Goal: Information Seeking & Learning: Find contact information

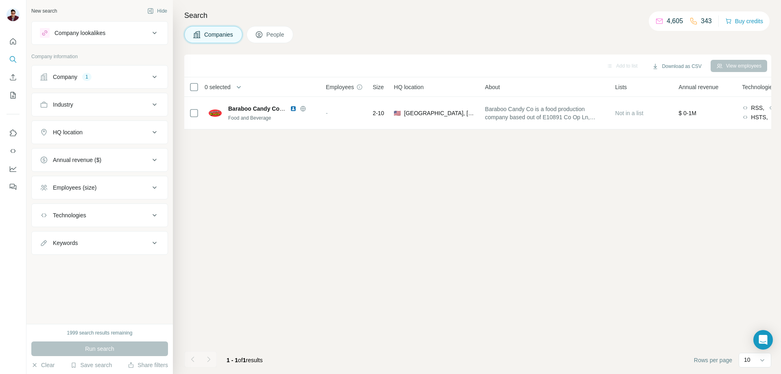
click at [142, 79] on div "Company 1" at bounding box center [95, 77] width 110 height 8
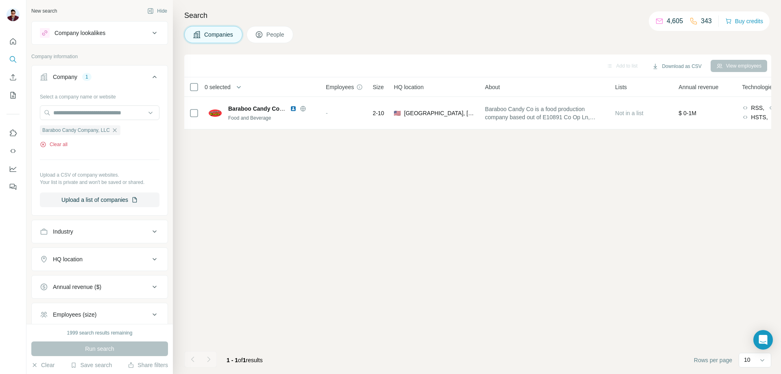
click at [44, 144] on icon "button" at bounding box center [43, 144] width 2 height 2
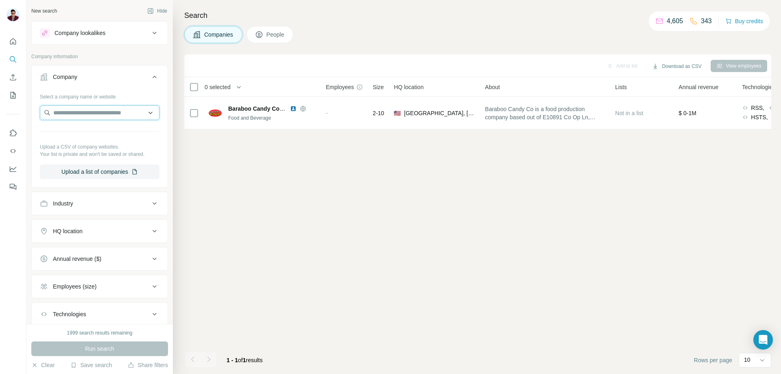
click at [79, 116] on input "text" at bounding box center [100, 112] width 120 height 15
type input "**********"
click at [102, 137] on p "[DOMAIN_NAME]" at bounding box center [101, 138] width 77 height 7
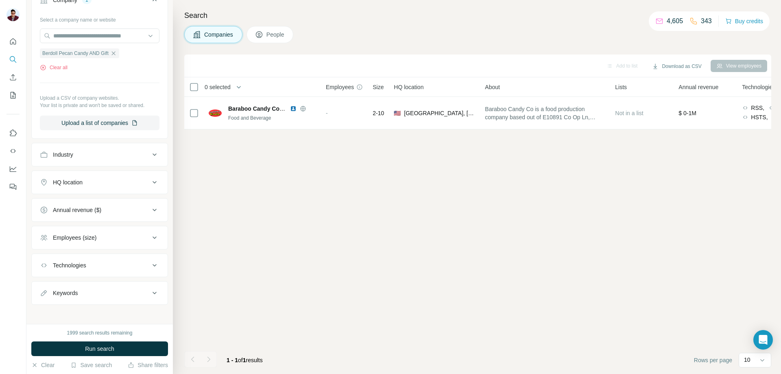
scroll to position [81, 0]
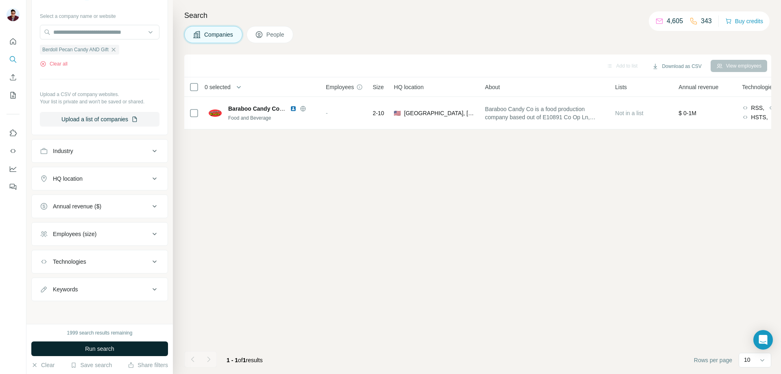
click at [104, 349] on span "Run search" at bounding box center [99, 349] width 29 height 8
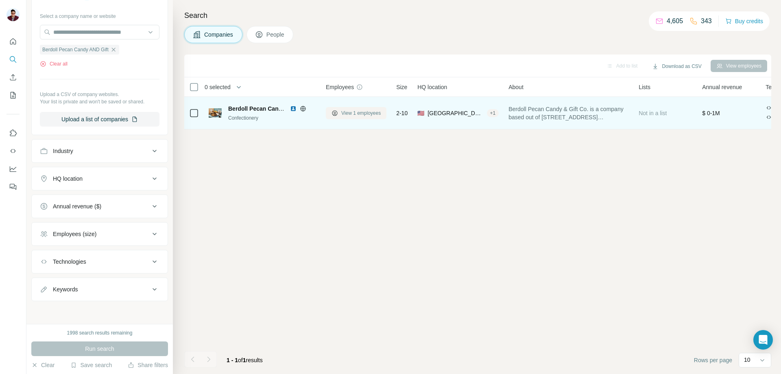
click at [352, 114] on span "View 1 employees" at bounding box center [360, 112] width 39 height 7
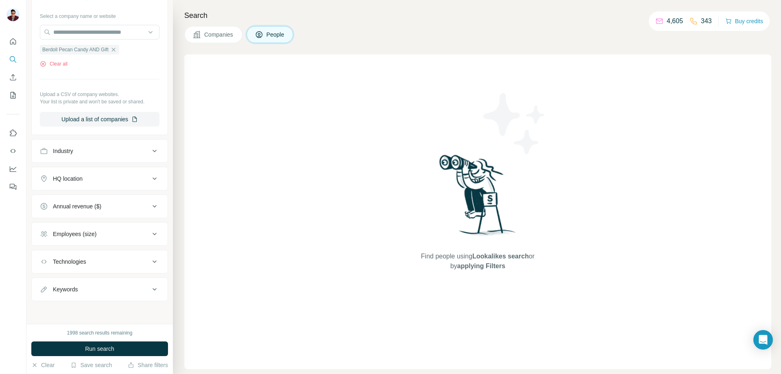
click at [212, 38] on span "Companies" at bounding box center [219, 35] width 30 height 8
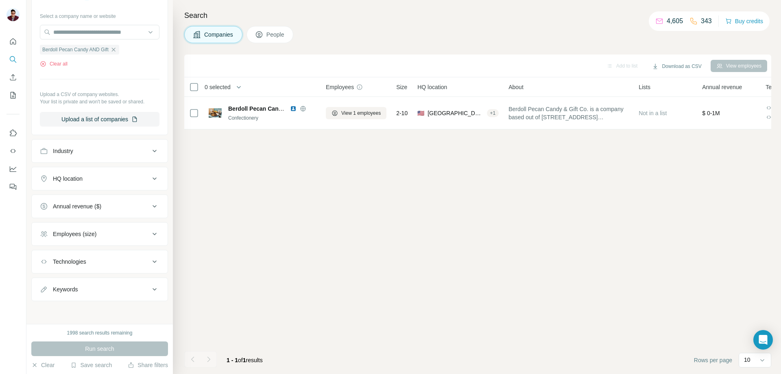
scroll to position [81, 0]
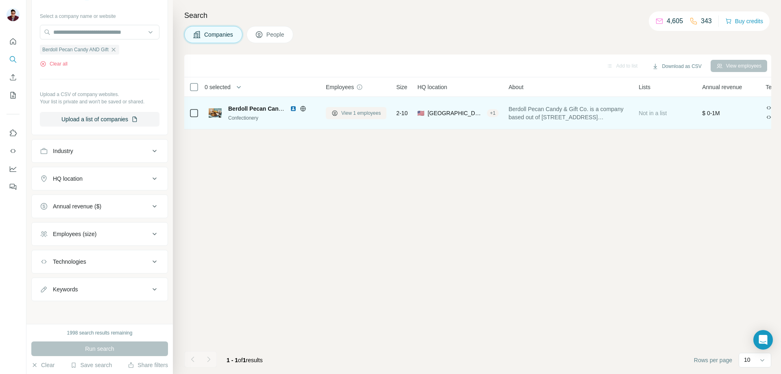
click at [348, 114] on span "View 1 employees" at bounding box center [360, 112] width 39 height 7
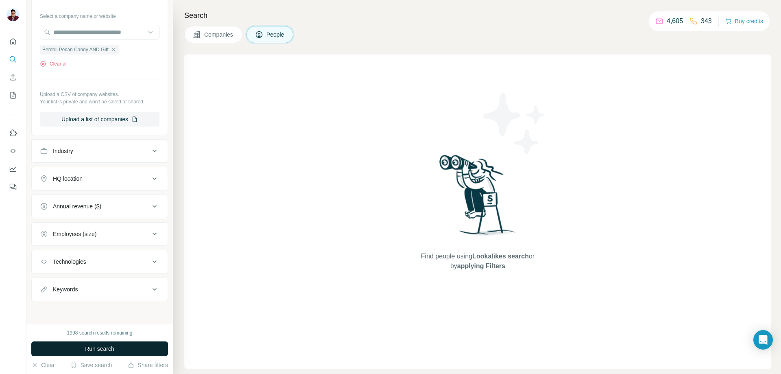
click at [103, 352] on span "Run search" at bounding box center [99, 349] width 29 height 8
click at [220, 35] on span "Companies" at bounding box center [219, 35] width 30 height 8
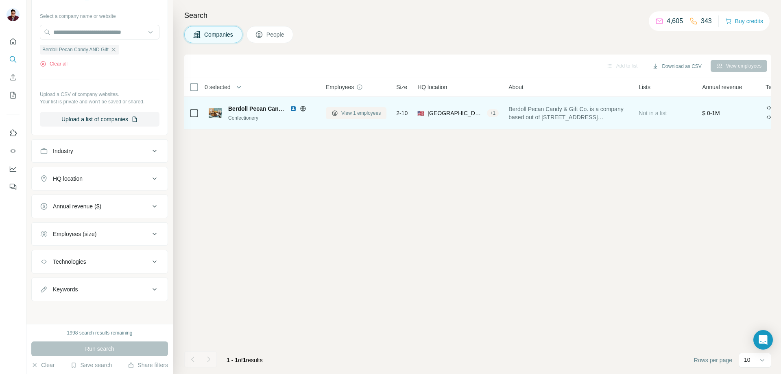
click at [335, 114] on icon at bounding box center [335, 113] width 7 height 7
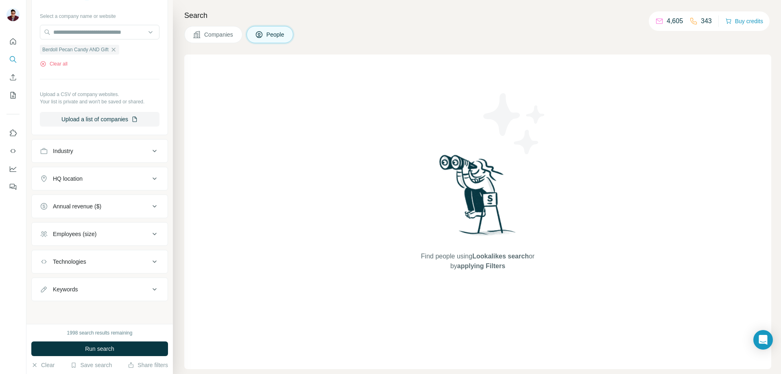
click at [228, 34] on span "Companies" at bounding box center [219, 35] width 30 height 8
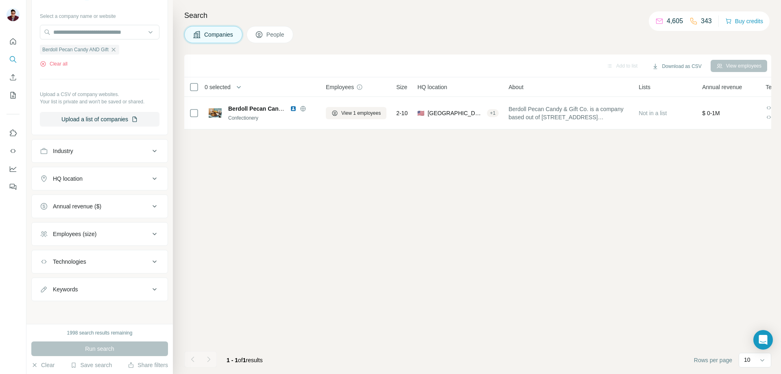
scroll to position [81, 0]
click at [61, 65] on button "Clear all" at bounding box center [54, 63] width 28 height 7
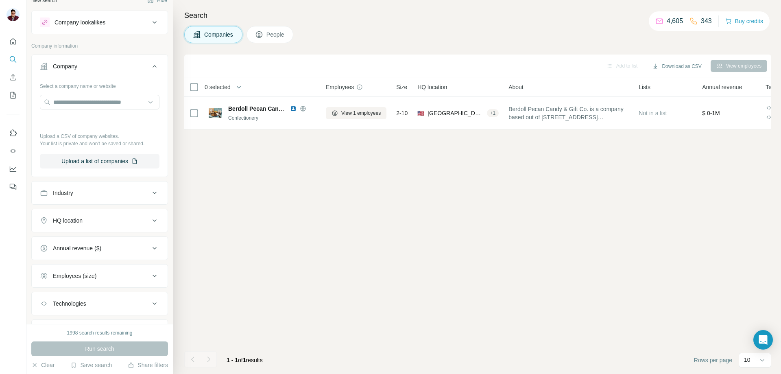
scroll to position [0, 0]
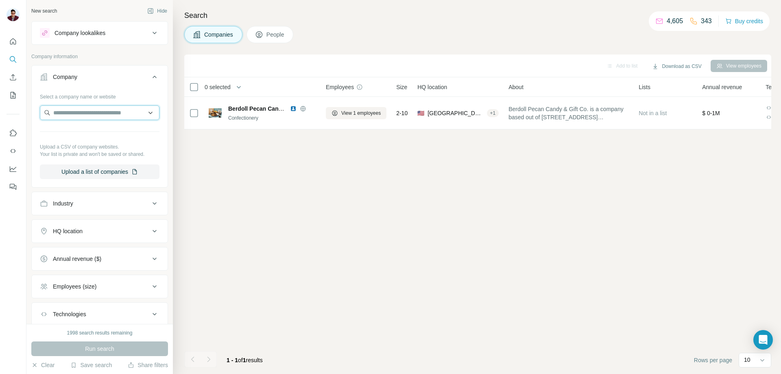
click at [85, 111] on input "text" at bounding box center [100, 112] width 120 height 15
type input "**********"
click at [92, 139] on p "[DOMAIN_NAME]" at bounding box center [101, 138] width 77 height 7
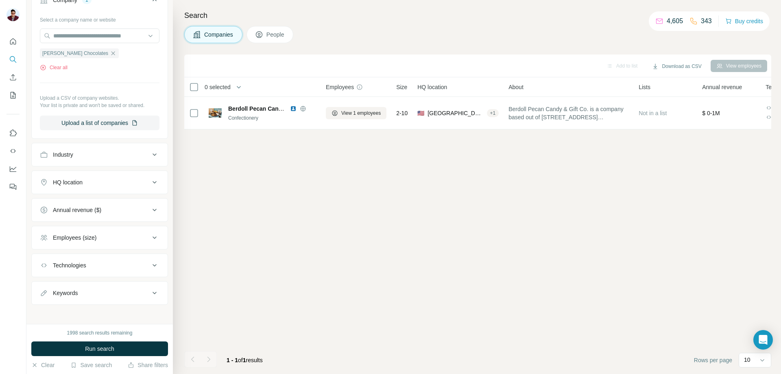
scroll to position [81, 0]
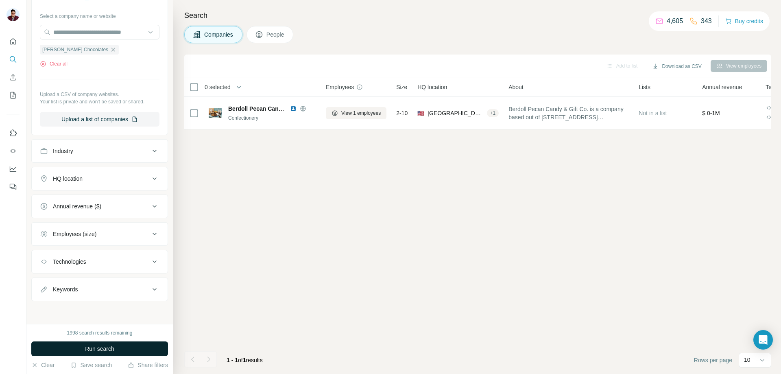
click at [131, 347] on button "Run search" at bounding box center [99, 348] width 137 height 15
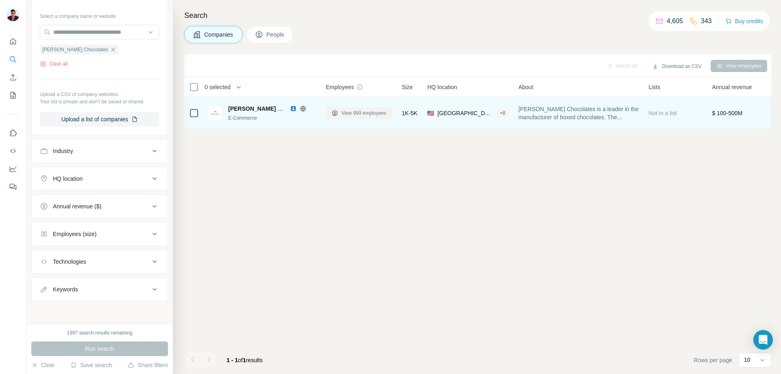
click at [368, 114] on span "View 999 employees" at bounding box center [363, 112] width 45 height 7
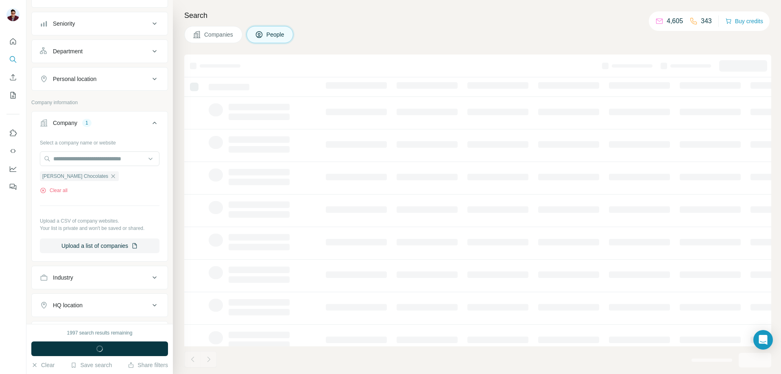
scroll to position [208, 0]
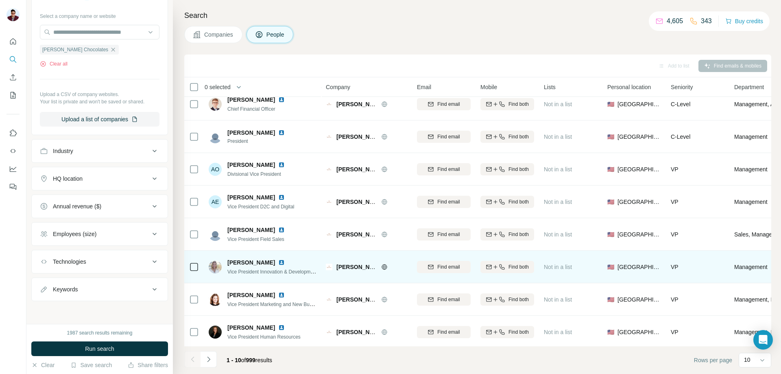
scroll to position [80, 0]
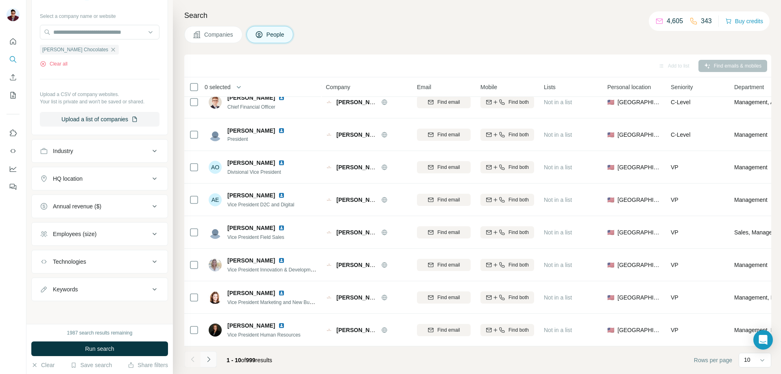
click at [210, 361] on icon "Navigate to next page" at bounding box center [209, 359] width 8 height 8
click at [211, 361] on icon "Navigate to next page" at bounding box center [209, 359] width 8 height 8
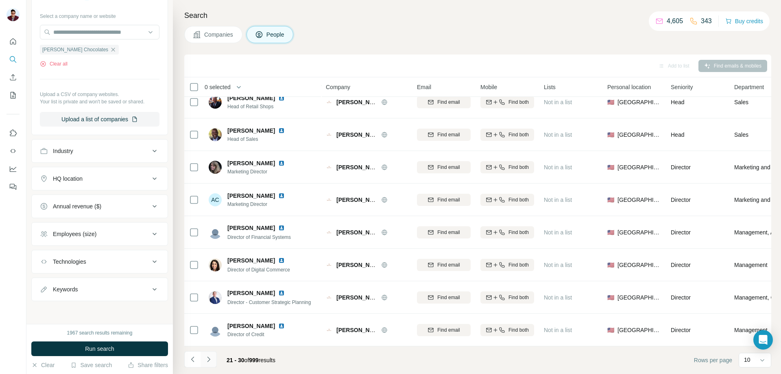
click at [209, 363] on button "Navigate to next page" at bounding box center [209, 359] width 16 height 16
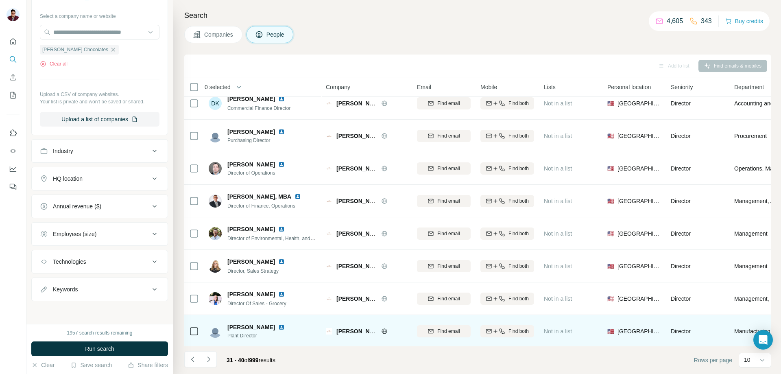
scroll to position [0, 0]
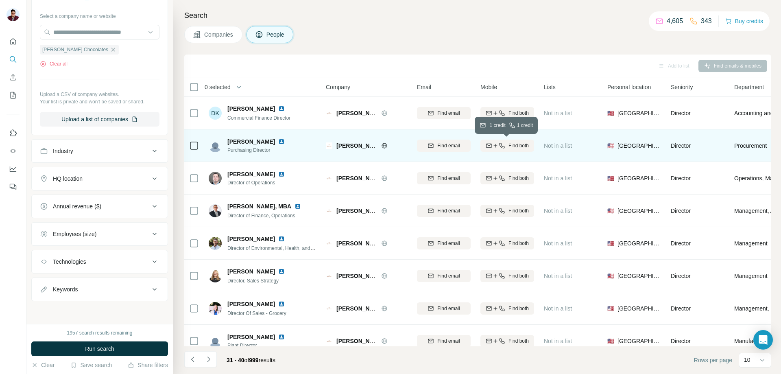
click at [506, 147] on div "Find both" at bounding box center [508, 145] width 54 height 7
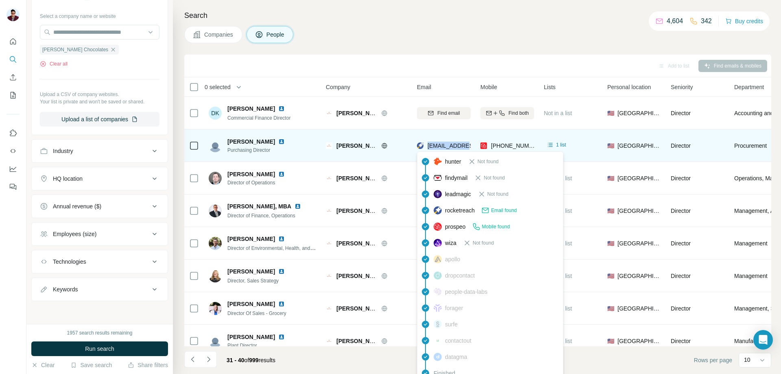
drag, startPoint x: 427, startPoint y: 146, endPoint x: 469, endPoint y: 144, distance: 42.4
click at [469, 144] on div "[EMAIL_ADDRESS][DOMAIN_NAME]" at bounding box center [467, 146] width 101 height 8
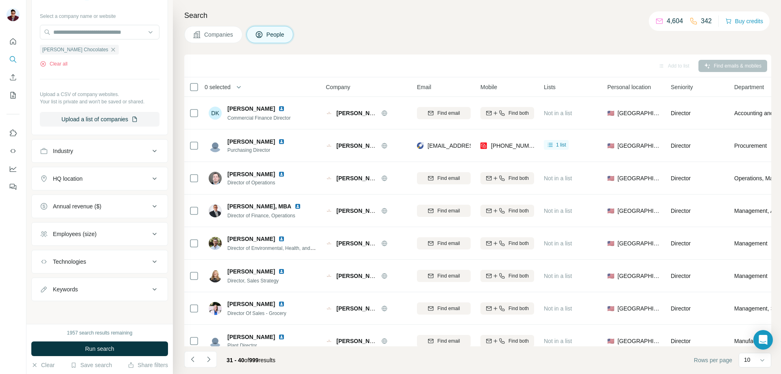
click at [350, 359] on footer "31 - 40 of 999 results Rows per page 10" at bounding box center [477, 360] width 587 height 28
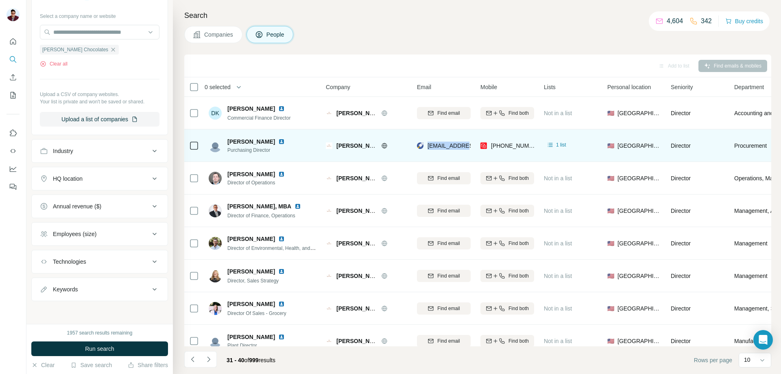
drag, startPoint x: 427, startPoint y: 148, endPoint x: 470, endPoint y: 147, distance: 43.5
click at [470, 147] on div "[EMAIL_ADDRESS][DOMAIN_NAME]" at bounding box center [467, 146] width 101 height 8
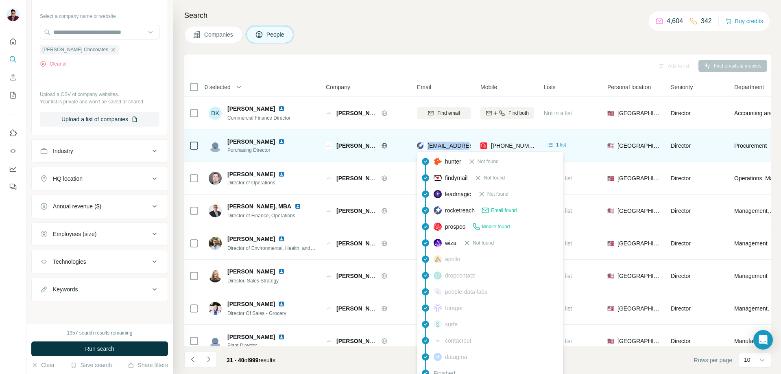
click at [463, 147] on span "[EMAIL_ADDRESS][DOMAIN_NAME]" at bounding box center [476, 145] width 96 height 7
click at [462, 146] on span "[EMAIL_ADDRESS][DOMAIN_NAME]" at bounding box center [476, 145] width 96 height 7
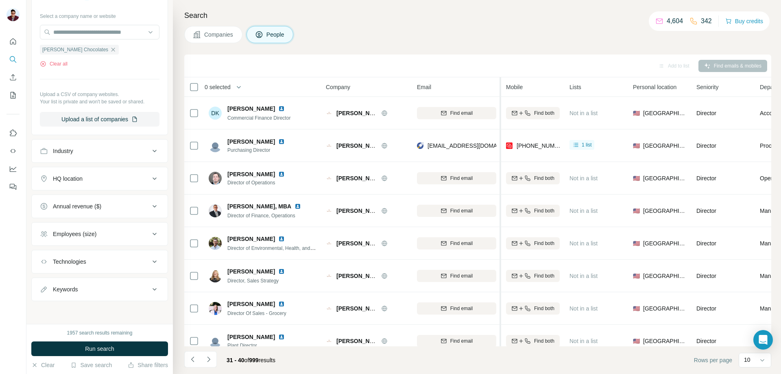
drag, startPoint x: 473, startPoint y: 87, endPoint x: 501, endPoint y: 88, distance: 28.1
click at [0, 0] on tr "0 selected People Company Email Mobile Lists Personal location Seniority Depart…" at bounding box center [0, 0] width 0 height 0
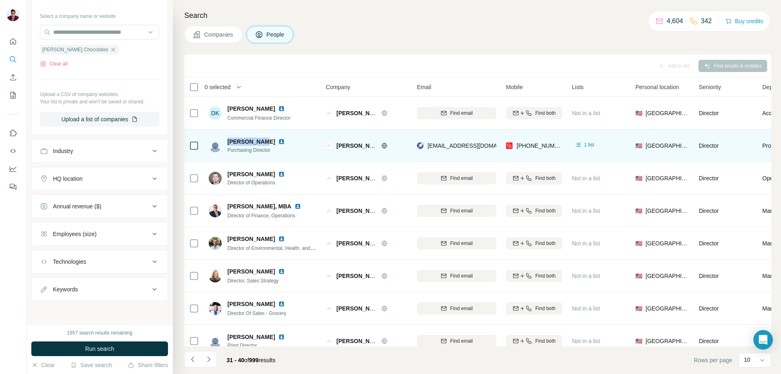
drag, startPoint x: 228, startPoint y: 141, endPoint x: 264, endPoint y: 142, distance: 36.6
click at [264, 142] on span "[PERSON_NAME]" at bounding box center [252, 142] width 48 height 8
copy span "[PERSON_NAME]"
drag, startPoint x: 230, startPoint y: 151, endPoint x: 273, endPoint y: 151, distance: 44.0
click at [273, 151] on span "Purchasing Director" at bounding box center [261, 150] width 67 height 7
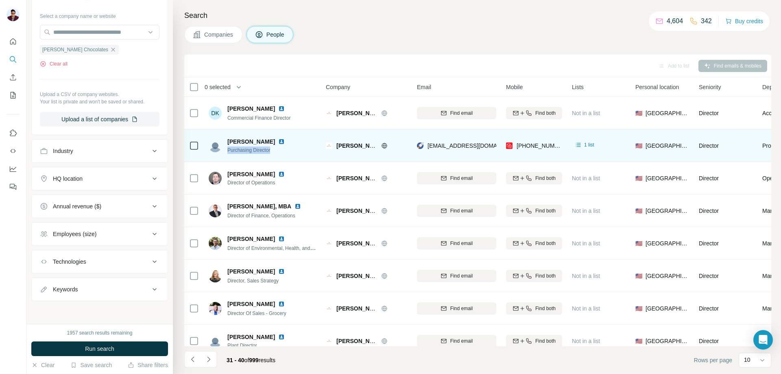
copy span "Purchasing Director"
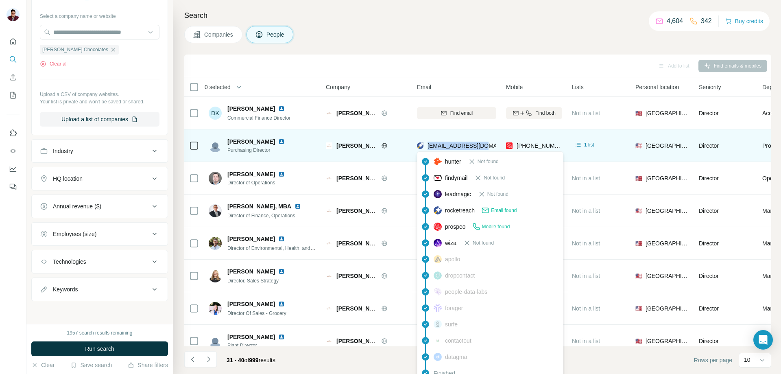
drag, startPoint x: 427, startPoint y: 144, endPoint x: 489, endPoint y: 147, distance: 61.5
click at [489, 147] on div "[EMAIL_ADDRESS][DOMAIN_NAME]" at bounding box center [467, 146] width 101 height 8
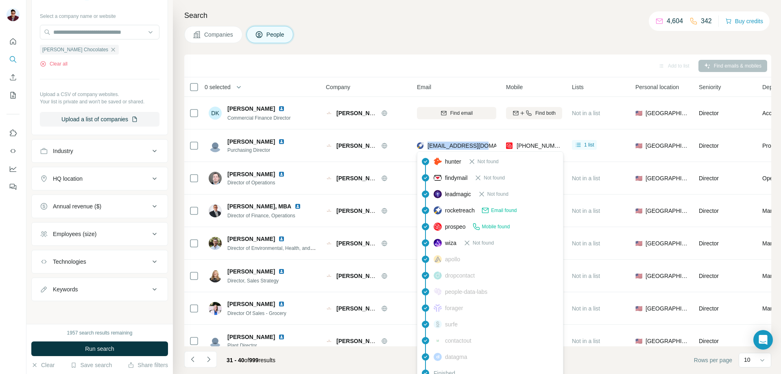
copy span "[EMAIL_ADDRESS][DOMAIN_NAME]"
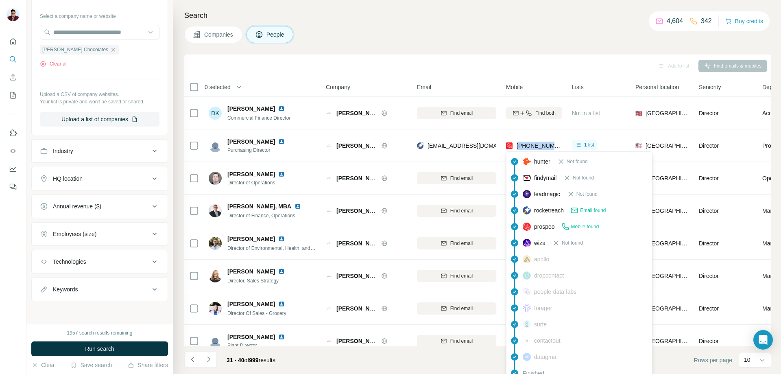
drag, startPoint x: 517, startPoint y: 146, endPoint x: 558, endPoint y: 148, distance: 40.7
click at [558, 148] on span "[PHONE_NUMBER]" at bounding box center [542, 145] width 51 height 7
copy span "[PHONE_NUMBER]"
click at [495, 60] on div "Add to list Find emails & mobiles" at bounding box center [477, 66] width 579 height 14
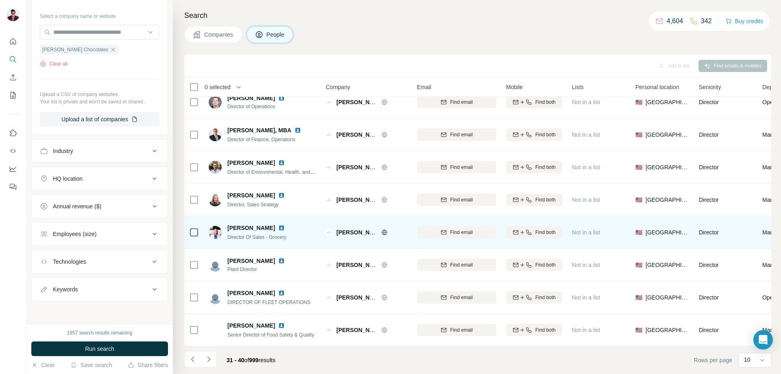
scroll to position [80, 0]
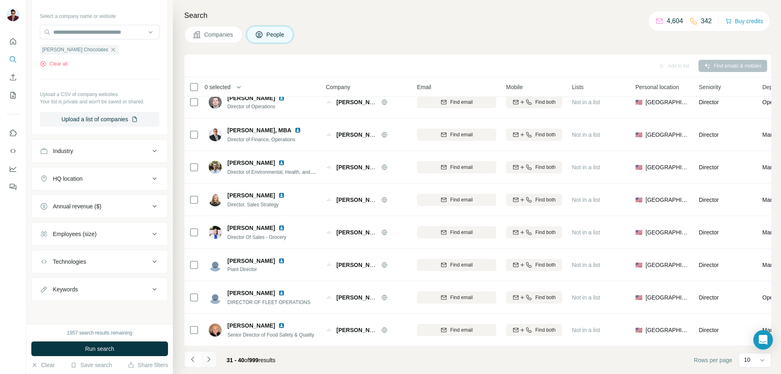
click at [210, 362] on icon "Navigate to next page" at bounding box center [209, 359] width 8 height 8
click at [211, 361] on icon "Navigate to next page" at bounding box center [209, 359] width 8 height 8
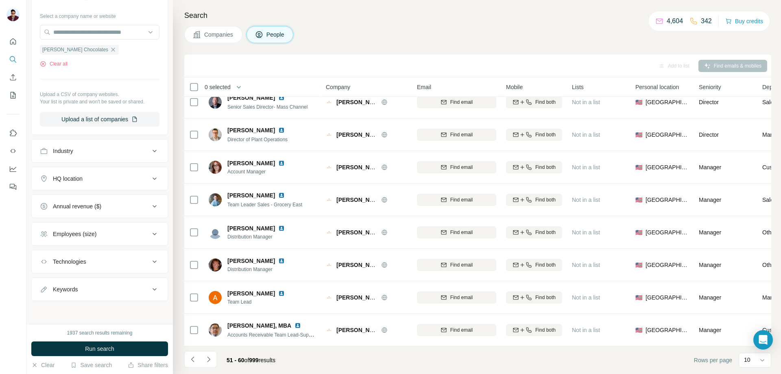
click at [206, 363] on icon "Navigate to next page" at bounding box center [209, 359] width 8 height 8
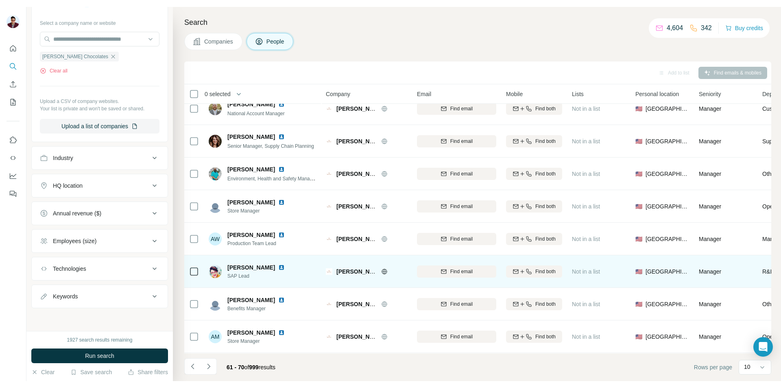
scroll to position [0, 0]
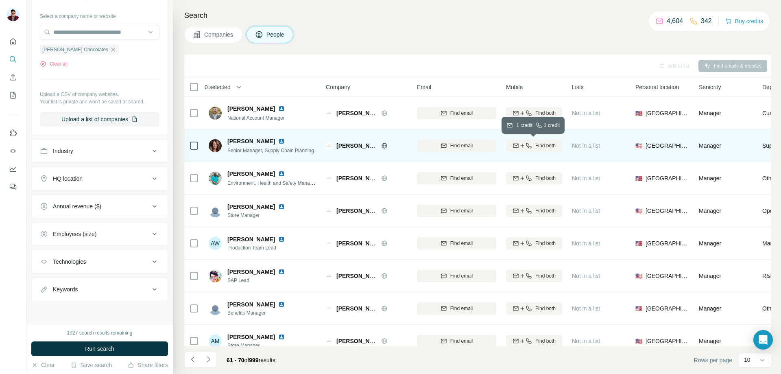
click at [526, 147] on icon "button" at bounding box center [529, 145] width 7 height 7
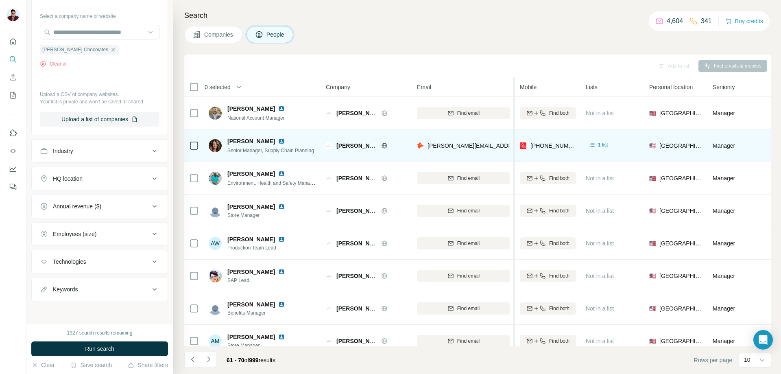
drag, startPoint x: 500, startPoint y: 89, endPoint x: 515, endPoint y: 87, distance: 15.6
click at [0, 0] on tr "0 selected People Company Email Mobile Lists Personal location Seniority Depart…" at bounding box center [0, 0] width 0 height 0
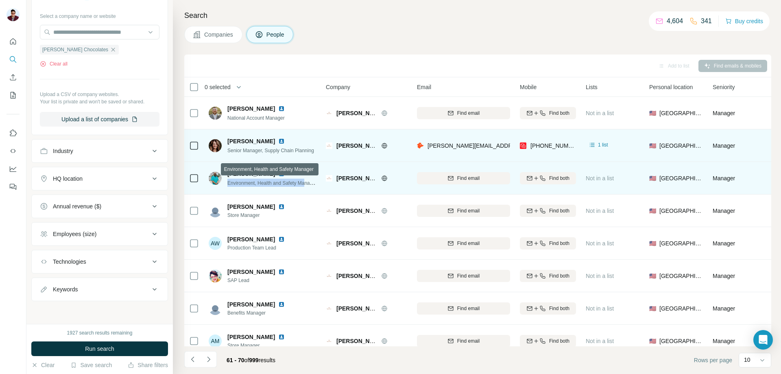
drag, startPoint x: 229, startPoint y: 182, endPoint x: 309, endPoint y: 182, distance: 80.6
click at [309, 182] on span "Environment, Health and Safety Manager" at bounding box center [273, 182] width 90 height 7
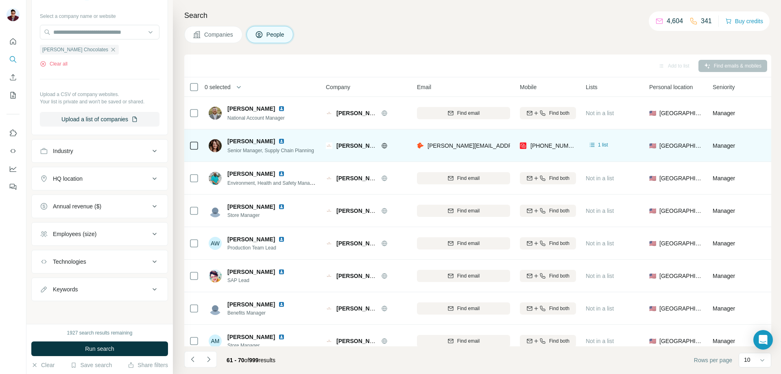
click at [349, 52] on div "Search Companies People Add to list Find emails & mobiles 0 selected People Com…" at bounding box center [477, 187] width 608 height 374
drag, startPoint x: 427, startPoint y: 146, endPoint x: 501, endPoint y: 150, distance: 74.2
click at [501, 150] on div "[PERSON_NAME][EMAIL_ADDRESS][PERSON_NAME][DOMAIN_NAME]" at bounding box center [463, 145] width 93 height 22
drag, startPoint x: 227, startPoint y: 140, endPoint x: 267, endPoint y: 139, distance: 39.9
click at [267, 139] on div "[PERSON_NAME] Senior Manager, Supply Chain Planning" at bounding box center [261, 145] width 105 height 17
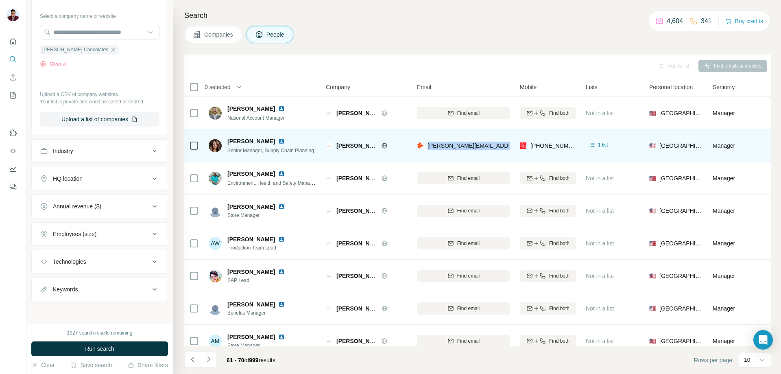
copy span "[PERSON_NAME]"
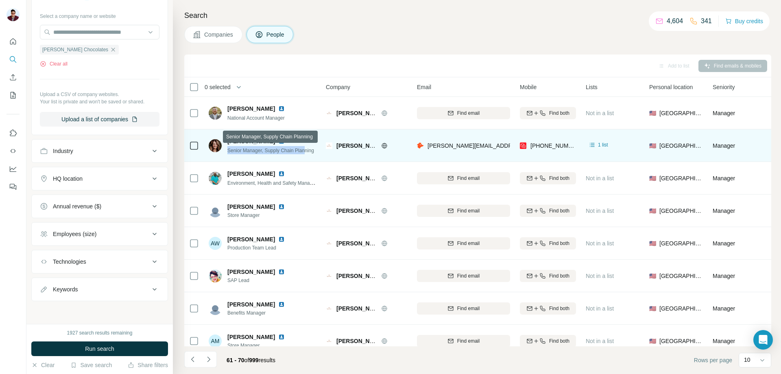
drag, startPoint x: 228, startPoint y: 151, endPoint x: 308, endPoint y: 149, distance: 80.6
click at [308, 149] on span "Senior Manager, Supply Chain Planning" at bounding box center [271, 151] width 87 height 6
copy span "Senior Manager, Supply Chain Plan"
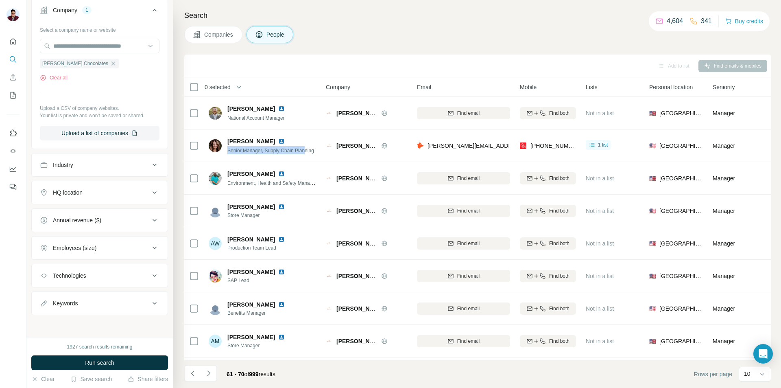
scroll to position [194, 0]
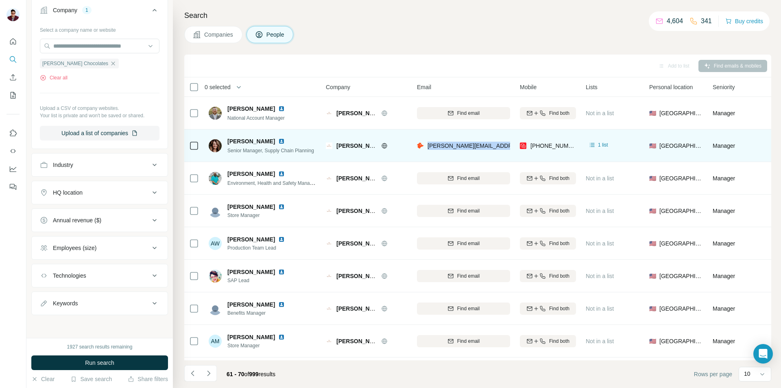
drag, startPoint x: 432, startPoint y: 144, endPoint x: 501, endPoint y: 142, distance: 69.6
click at [501, 142] on div "[PERSON_NAME][EMAIL_ADDRESS][PERSON_NAME][DOMAIN_NAME]" at bounding box center [463, 145] width 93 height 22
copy span "[PERSON_NAME][EMAIL_ADDRESS][PERSON_NAME][DOMAIN_NAME]"
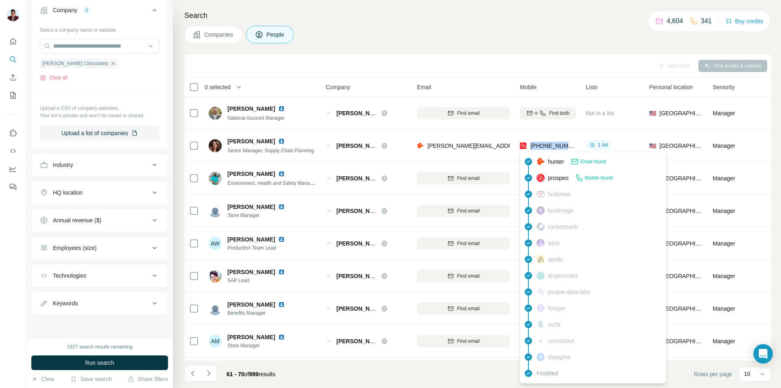
drag, startPoint x: 529, startPoint y: 144, endPoint x: 570, endPoint y: 147, distance: 40.5
click at [570, 147] on div "[PHONE_NUMBER]" at bounding box center [548, 146] width 56 height 8
copy span "[PHONE_NUMBER]"
